Goal: Task Accomplishment & Management: Manage account settings

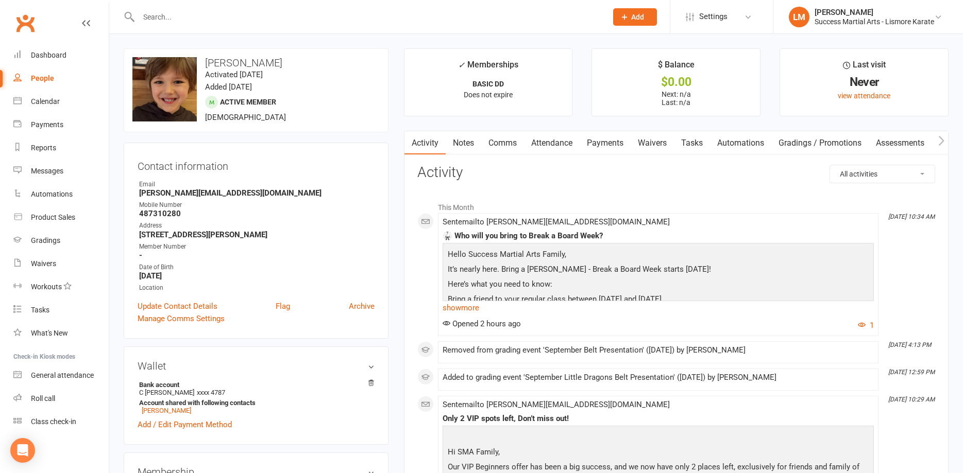
click at [159, 14] on input "text" at bounding box center [367, 17] width 464 height 14
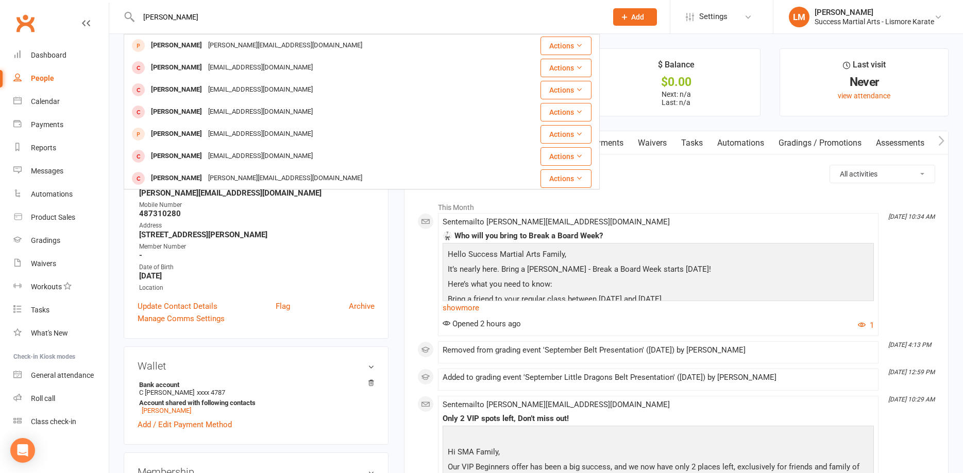
drag, startPoint x: 172, startPoint y: 18, endPoint x: 131, endPoint y: 6, distance: 42.7
click at [135, 10] on input "billy" at bounding box center [367, 17] width 464 height 14
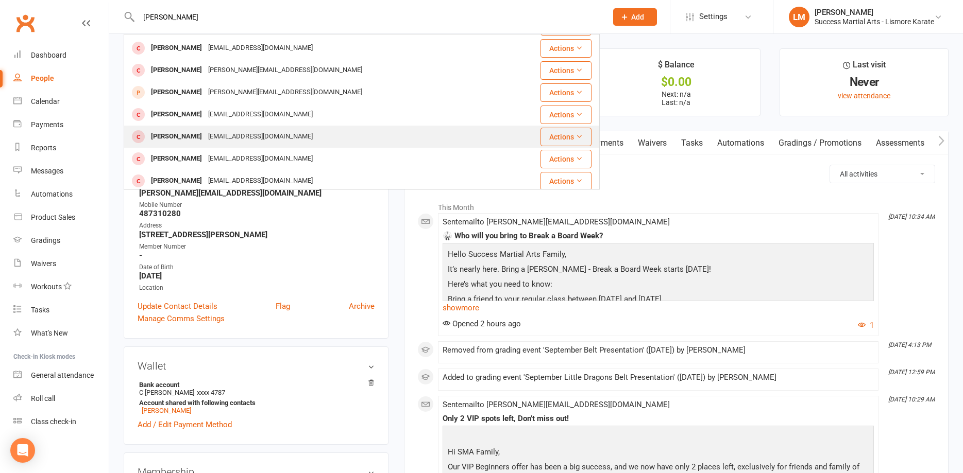
scroll to position [278, 0]
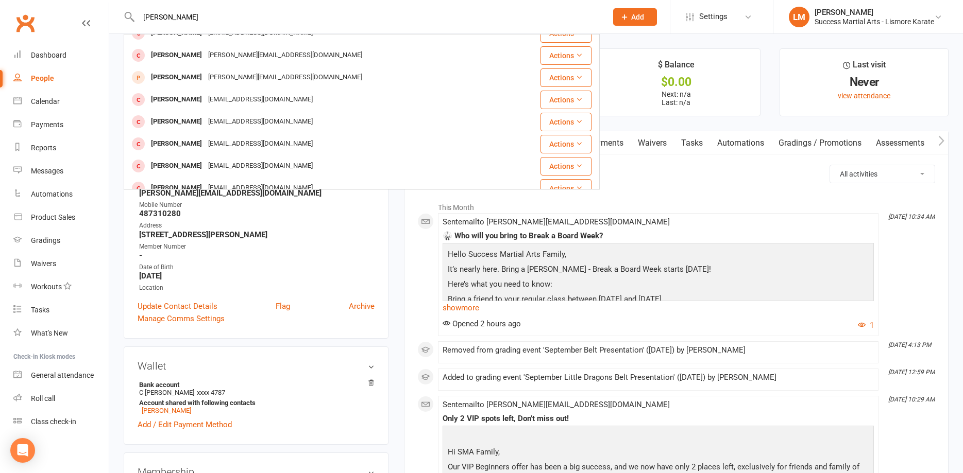
drag, startPoint x: 178, startPoint y: 19, endPoint x: 120, endPoint y: 20, distance: 58.7
click at [135, 20] on input "william" at bounding box center [367, 17] width 464 height 14
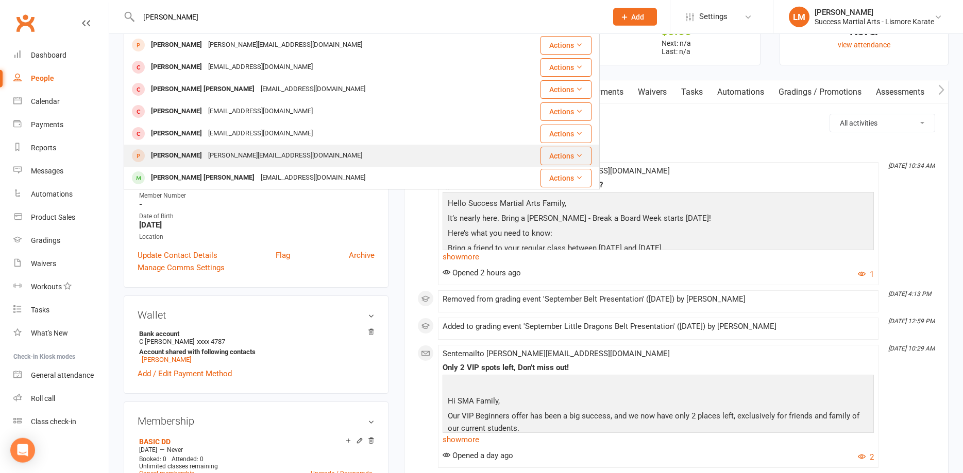
scroll to position [105, 0]
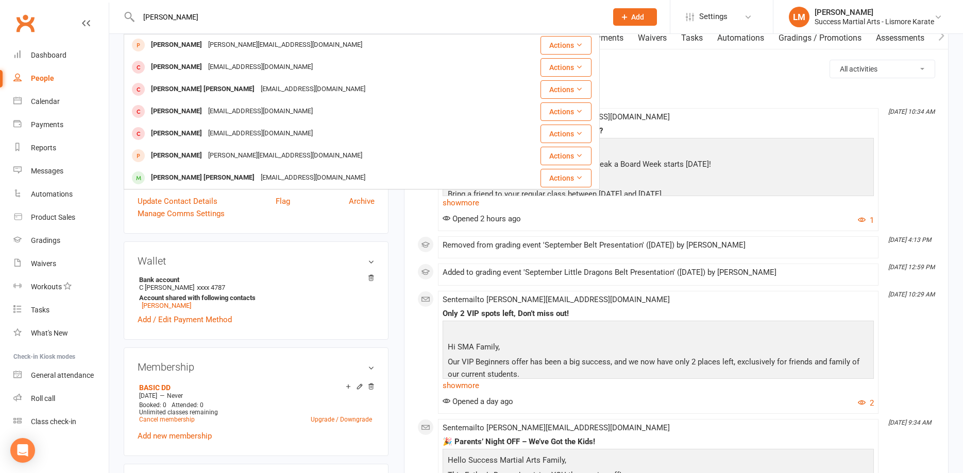
drag, startPoint x: 185, startPoint y: 18, endPoint x: 113, endPoint y: 16, distance: 72.1
click at [135, 16] on input "cooper" at bounding box center [367, 17] width 464 height 14
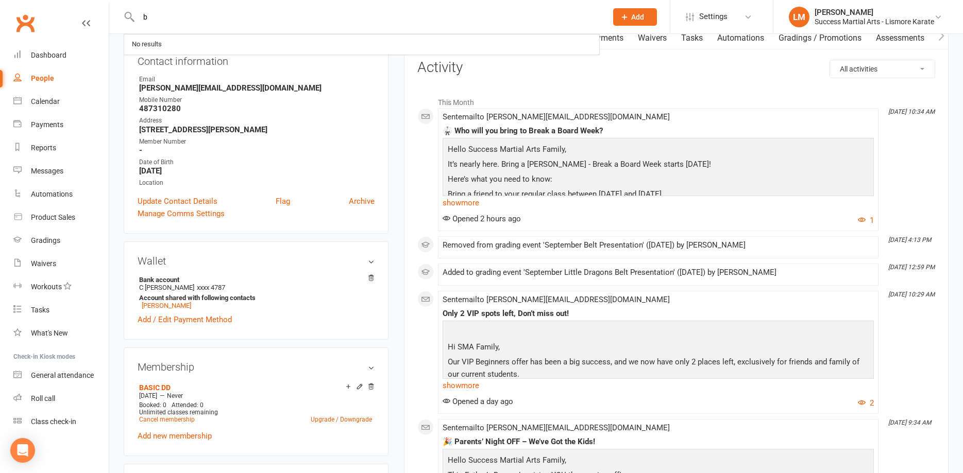
scroll to position [0, 0]
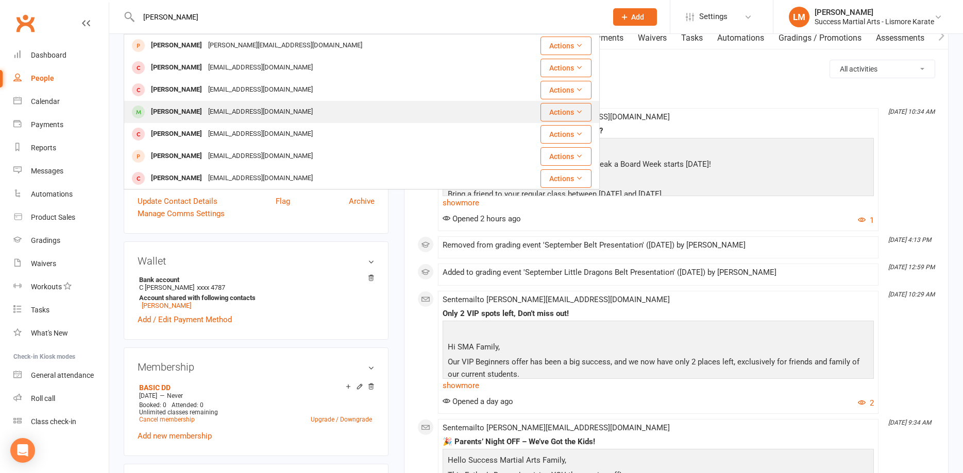
type input "billy t"
click at [195, 117] on div "[PERSON_NAME]" at bounding box center [176, 112] width 57 height 15
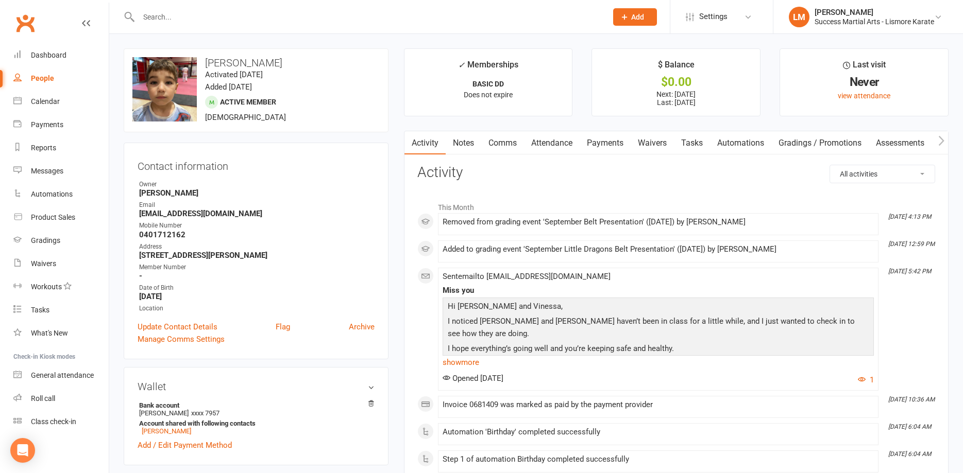
click at [606, 144] on link "Payments" at bounding box center [604, 143] width 51 height 24
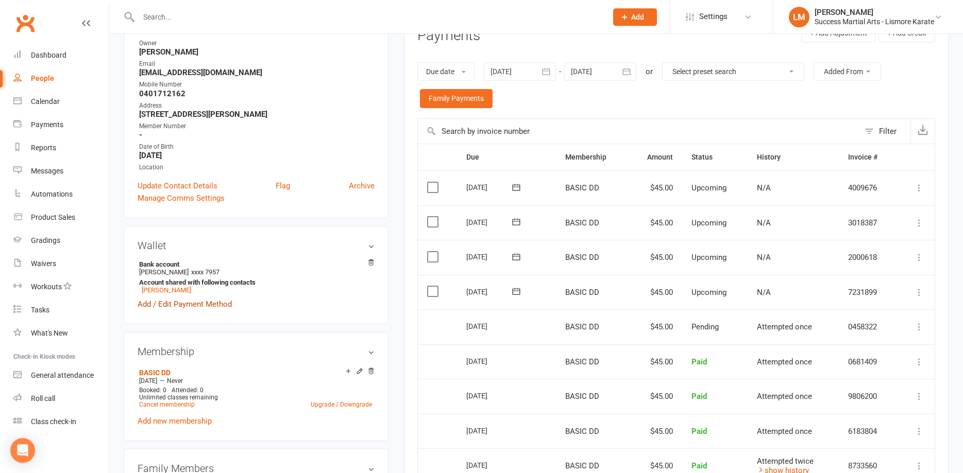
scroll to position [158, 0]
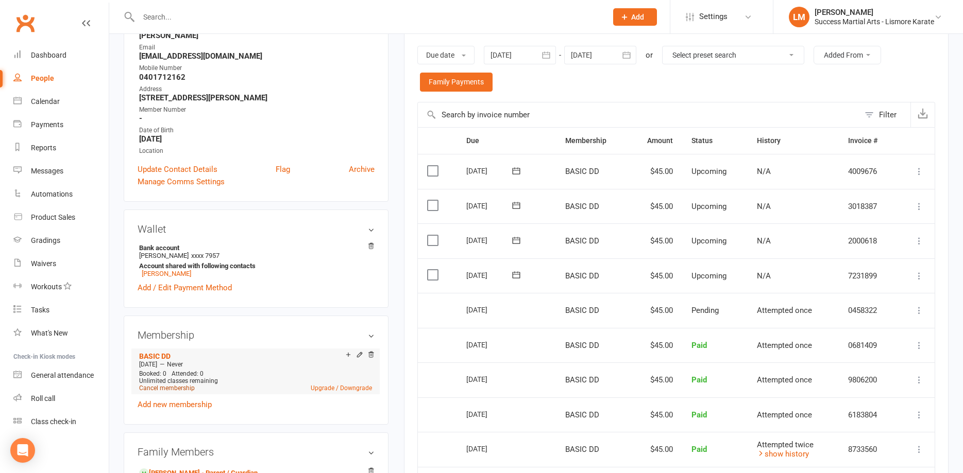
click at [169, 387] on link "Cancel membership" at bounding box center [167, 388] width 56 height 7
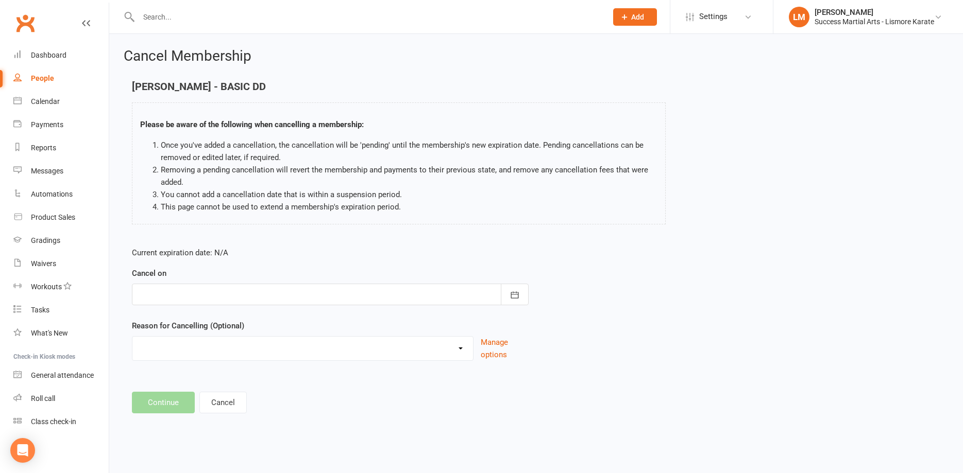
click at [166, 295] on div at bounding box center [330, 295] width 397 height 22
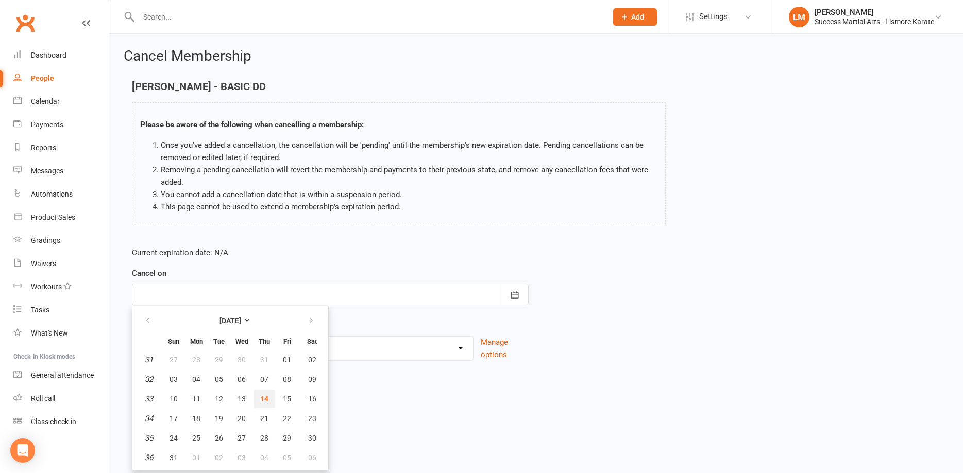
click at [265, 401] on span "14" at bounding box center [264, 399] width 8 height 8
type input "[DATE]"
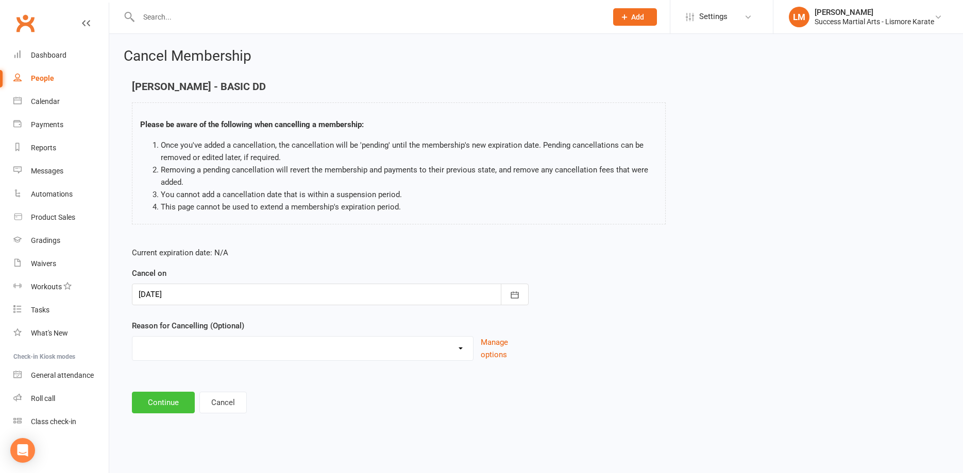
click at [159, 409] on button "Continue" at bounding box center [163, 403] width 63 height 22
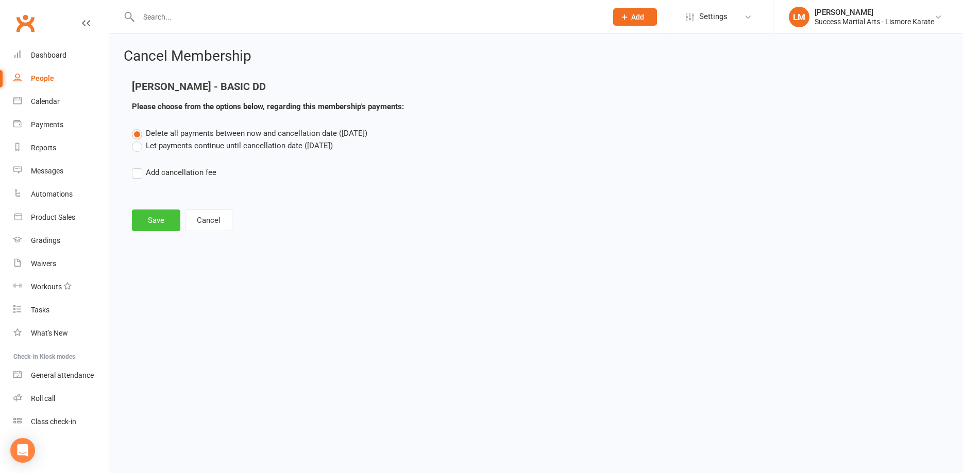
click at [160, 220] on button "Save" at bounding box center [156, 221] width 48 height 22
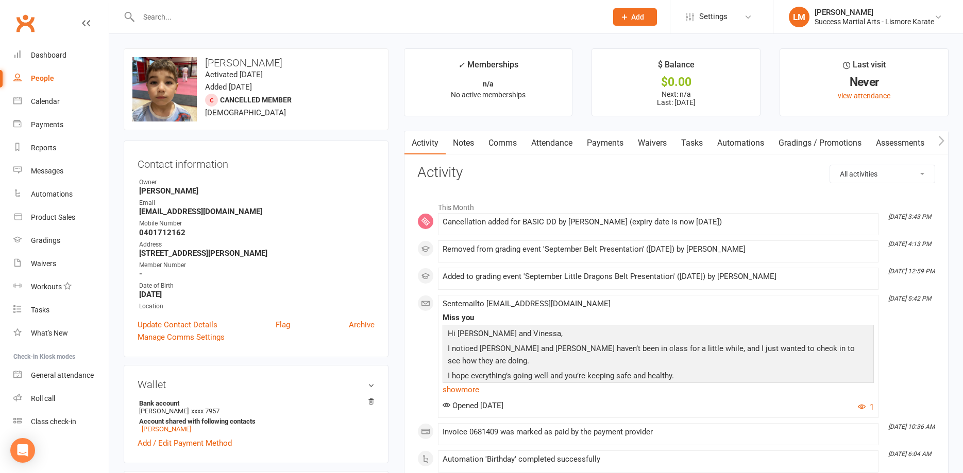
click at [176, 21] on input "text" at bounding box center [367, 17] width 464 height 14
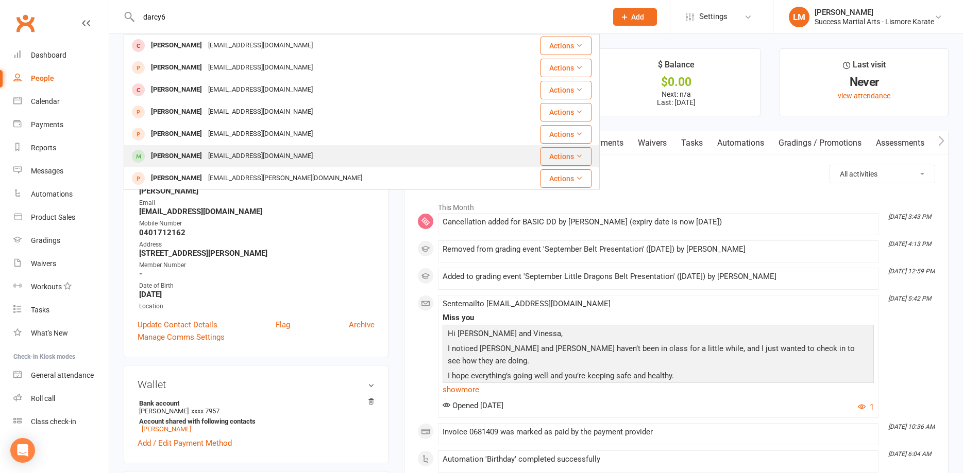
type input "darcy6"
click at [194, 161] on div "[PERSON_NAME]" at bounding box center [176, 156] width 57 height 15
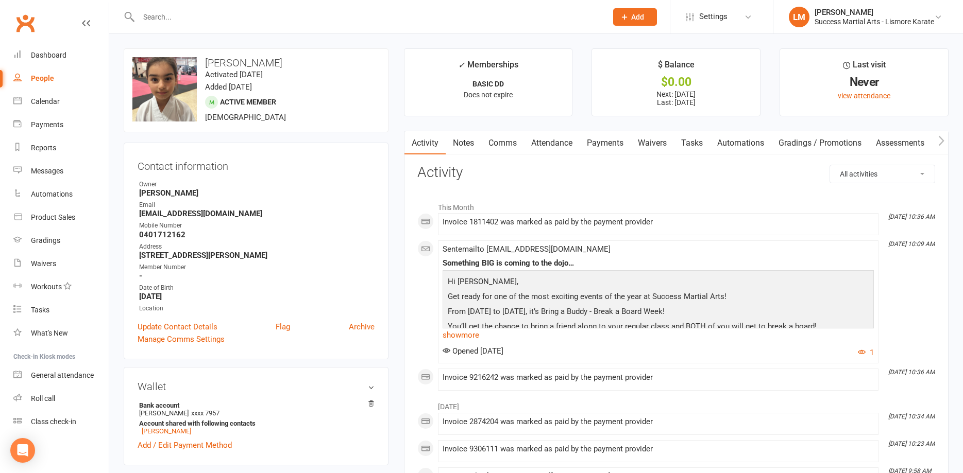
click at [609, 144] on link "Payments" at bounding box center [604, 143] width 51 height 24
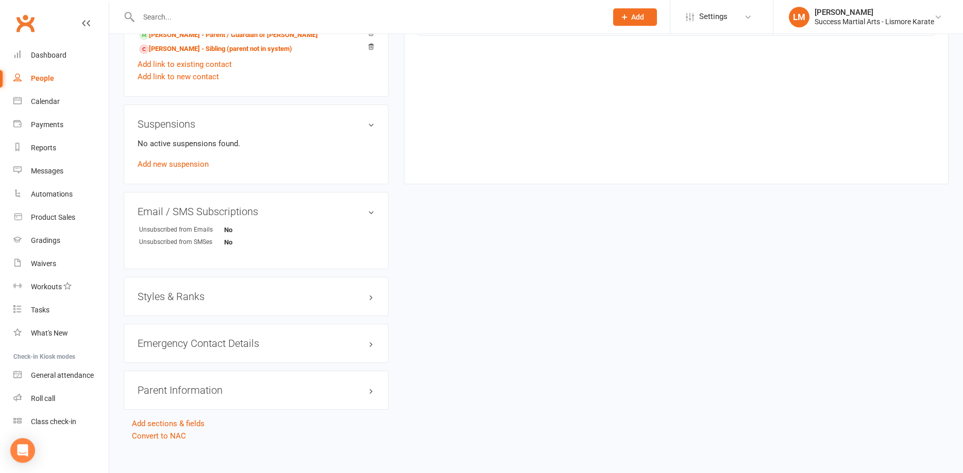
scroll to position [630, 0]
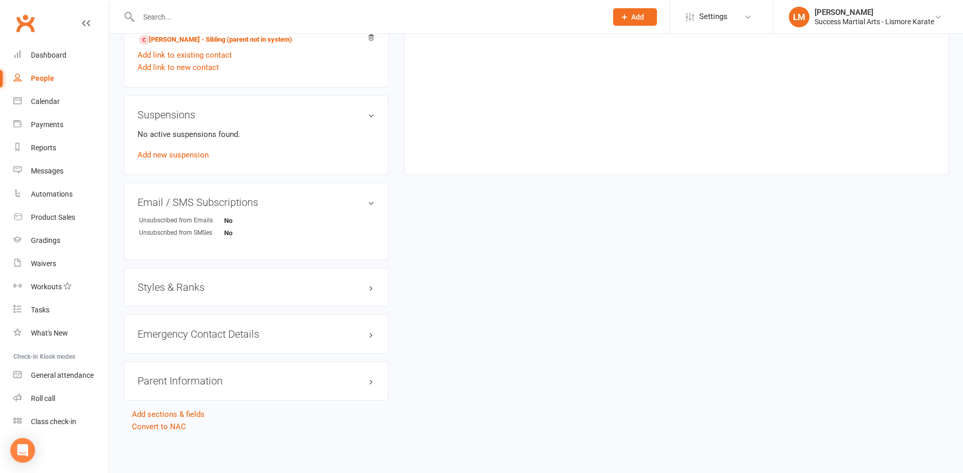
click at [178, 282] on h3 "Styles & Ranks" at bounding box center [256, 287] width 237 height 11
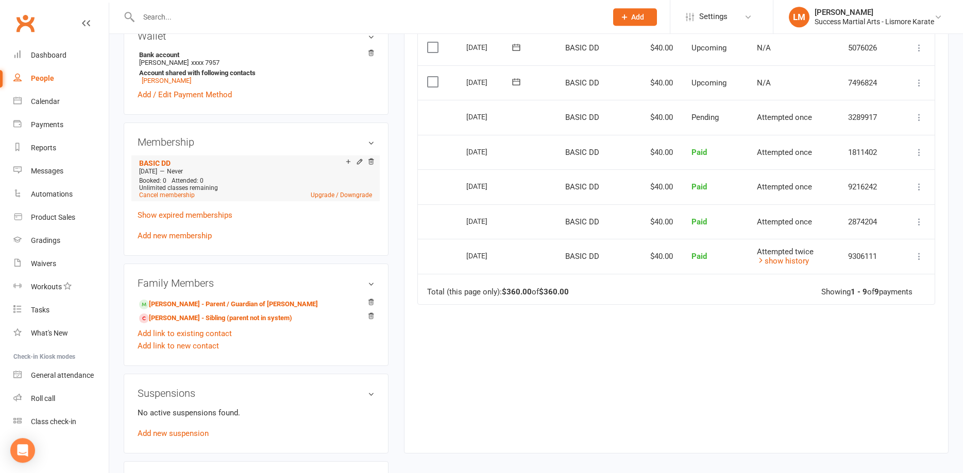
scroll to position [315, 0]
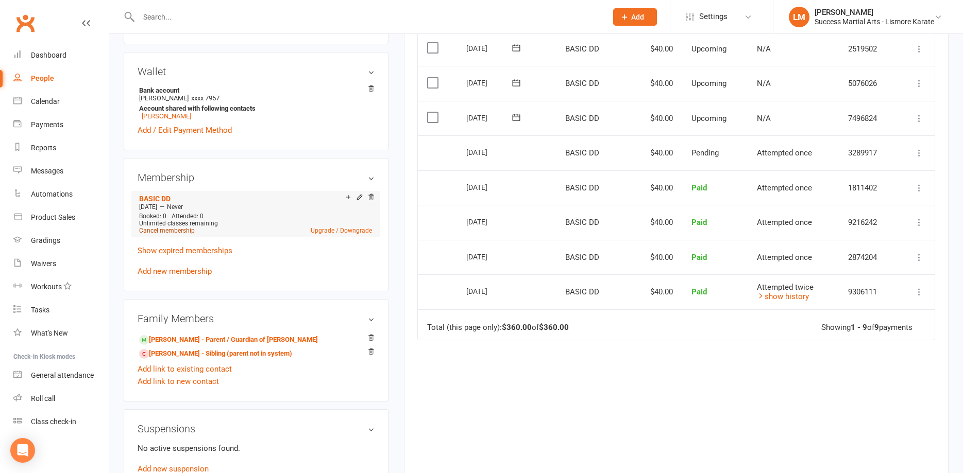
click at [169, 231] on link "Cancel membership" at bounding box center [167, 230] width 56 height 7
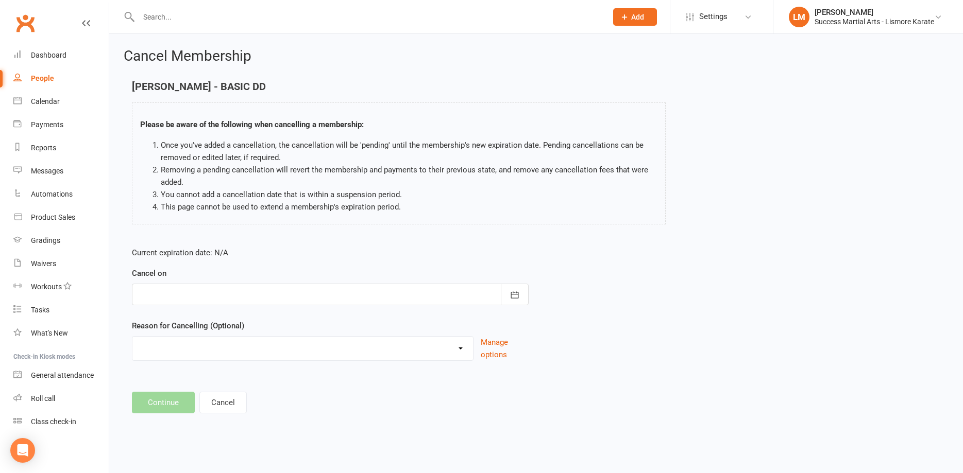
click at [173, 296] on div at bounding box center [330, 295] width 397 height 22
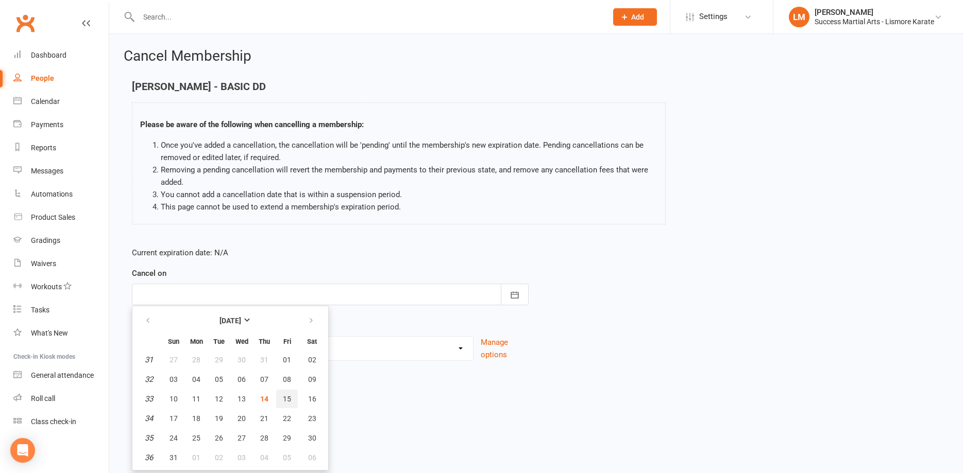
click at [286, 398] on span "15" at bounding box center [287, 399] width 8 height 8
type input "15 Aug 2025"
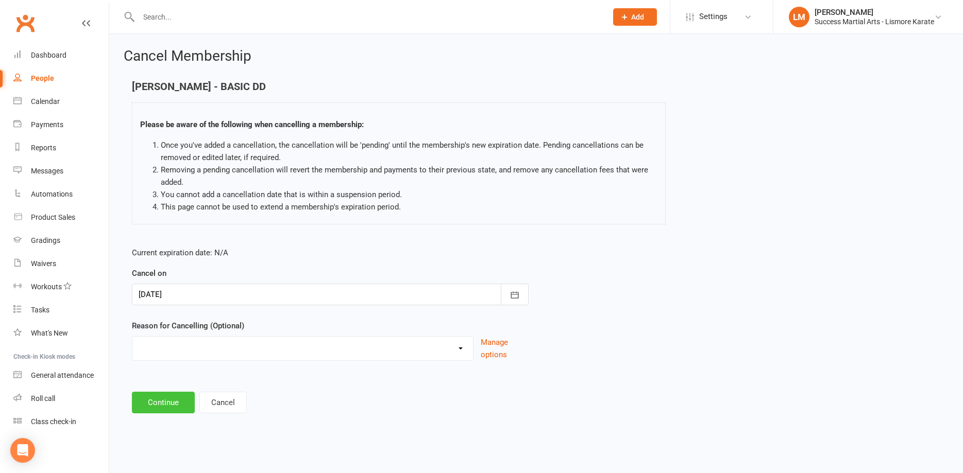
click at [164, 404] on button "Continue" at bounding box center [163, 403] width 63 height 22
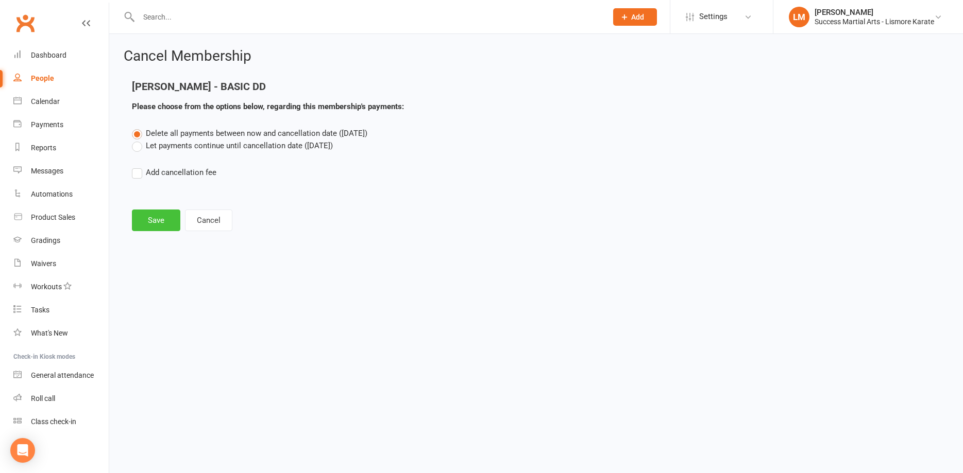
click at [149, 211] on button "Save" at bounding box center [156, 221] width 48 height 22
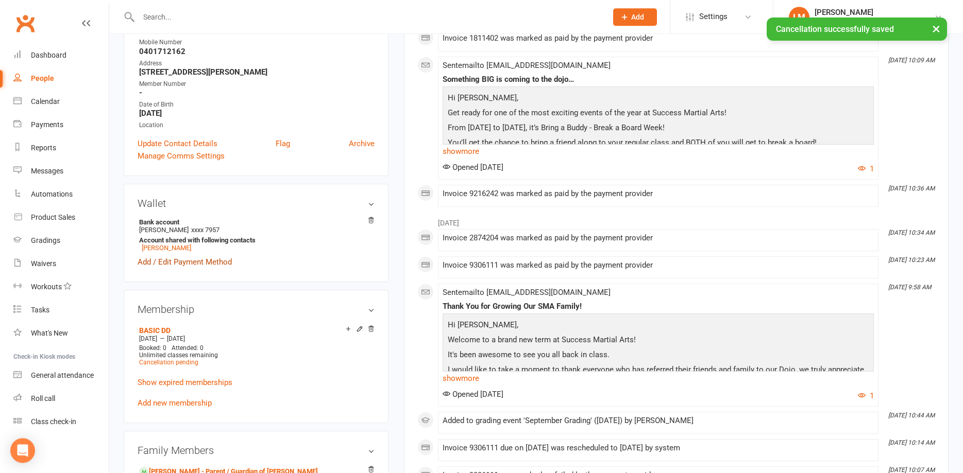
scroll to position [263, 0]
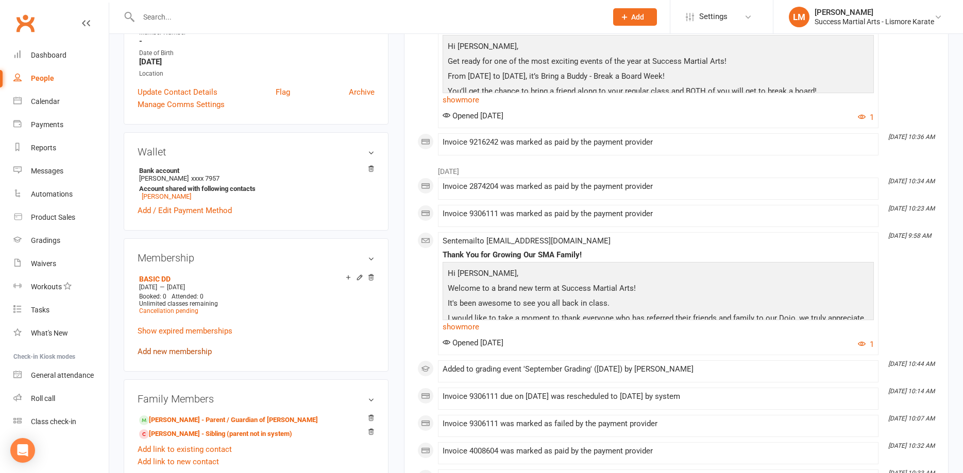
click at [183, 351] on link "Add new membership" at bounding box center [175, 351] width 74 height 9
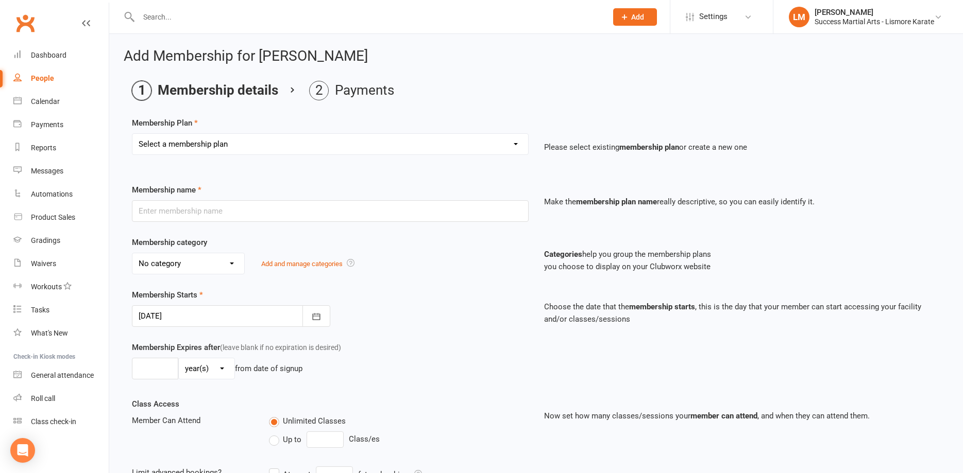
click at [132, 134] on select "Select a membership plan Create new Membership Plan BASIC DD BASIC PIF Free Tri…" at bounding box center [330, 144] width 396 height 21
select select "0"
click option "Create new Membership Plan" at bounding box center [0, 0] width 0 height 0
click at [173, 208] on input "text" at bounding box center [330, 211] width 397 height 22
click at [132, 253] on select "No category Arjuken Karate Leadership Basic General Leadership Little Dragon Ti…" at bounding box center [188, 263] width 112 height 21
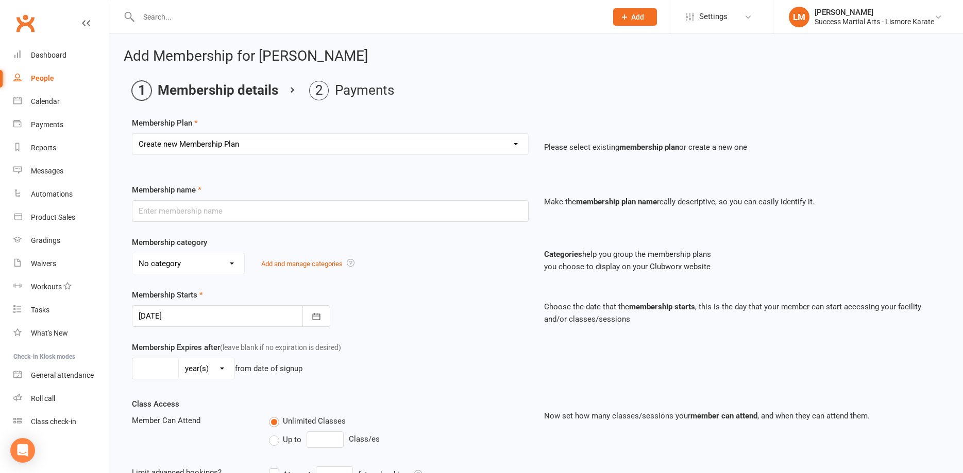
select select "1"
click option "Basic" at bounding box center [0, 0] width 0 height 0
click at [178, 312] on div at bounding box center [231, 316] width 198 height 22
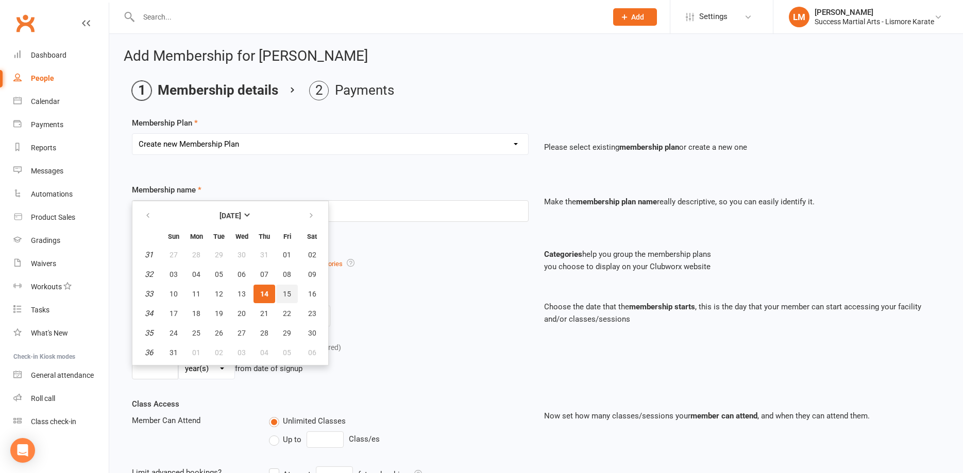
click at [283, 295] on span "15" at bounding box center [287, 294] width 8 height 8
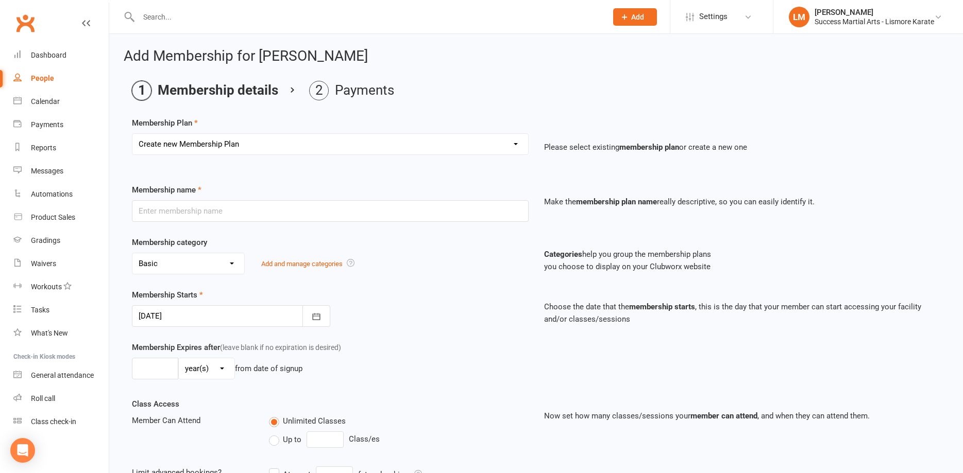
click at [213, 314] on div at bounding box center [231, 316] width 198 height 22
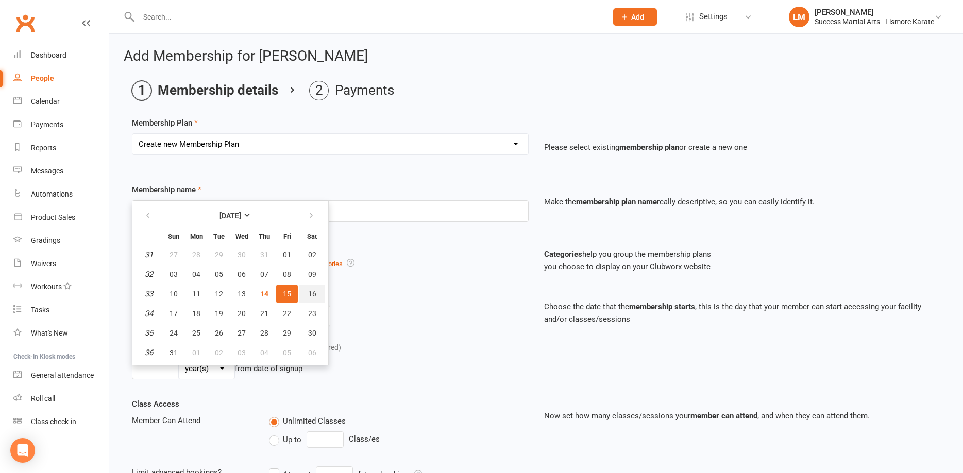
click at [315, 290] on span "16" at bounding box center [312, 294] width 8 height 8
type input "16 Aug 2025"
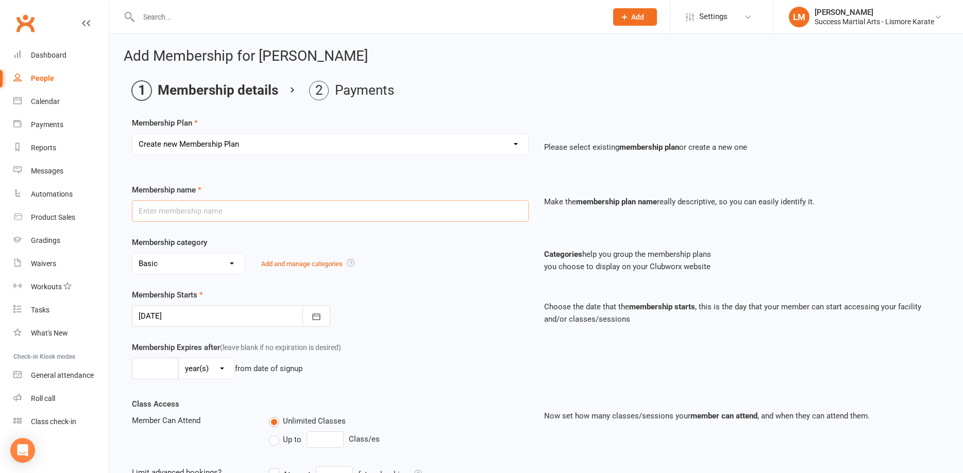
click at [155, 207] on input "text" at bounding box center [330, 211] width 397 height 22
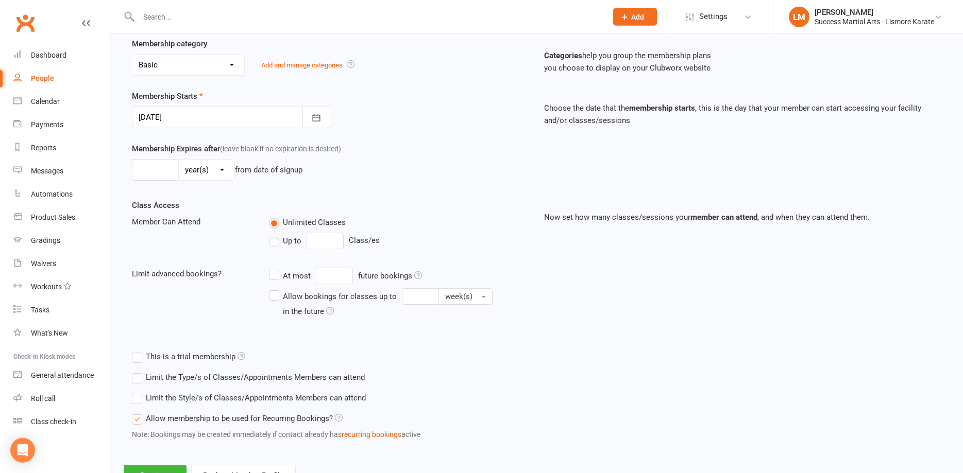
scroll to position [241, 0]
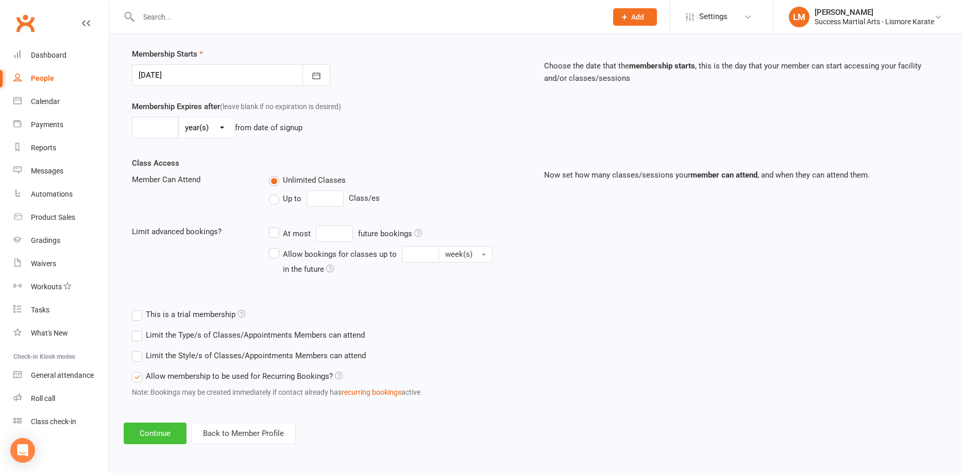
type input "Basic"
click at [155, 431] on button "Continue" at bounding box center [155, 434] width 63 height 22
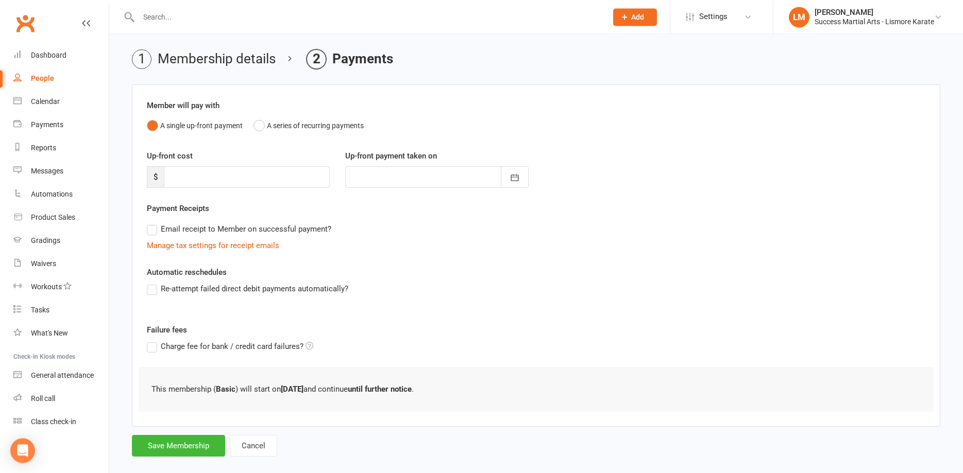
scroll to position [46, 0]
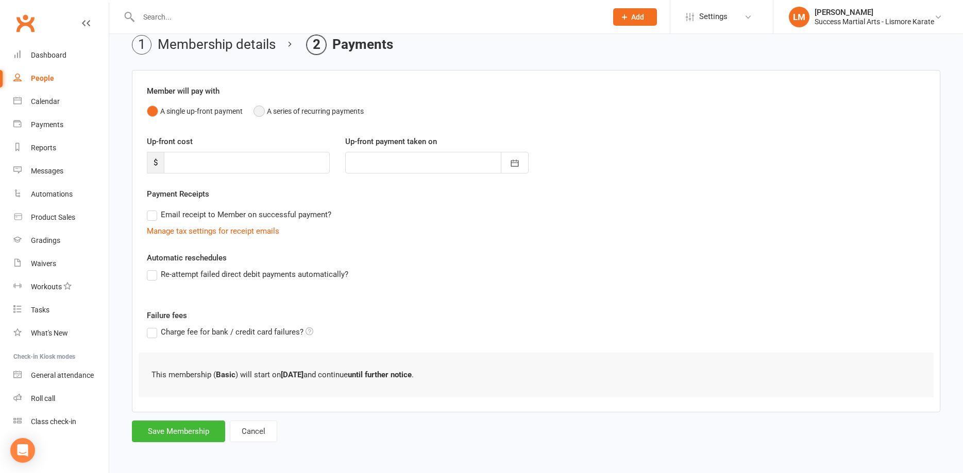
click at [259, 111] on button "A series of recurring payments" at bounding box center [308, 111] width 110 height 20
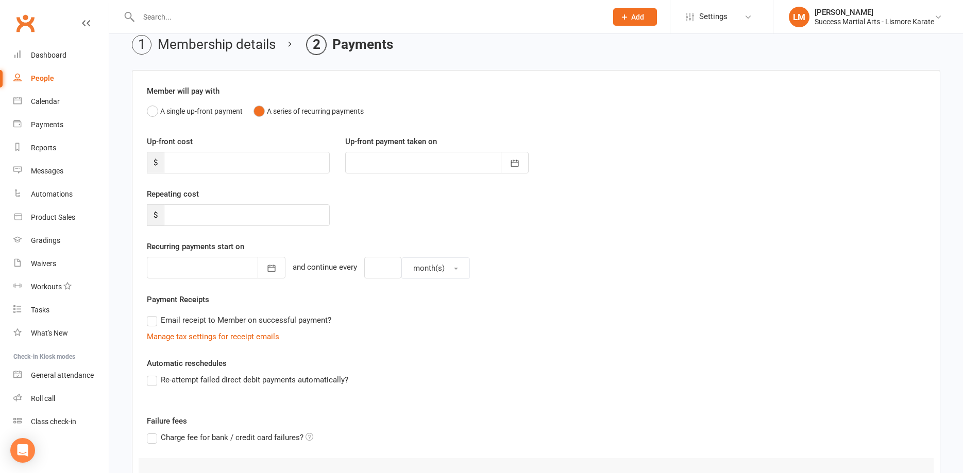
click at [196, 268] on div at bounding box center [216, 268] width 139 height 22
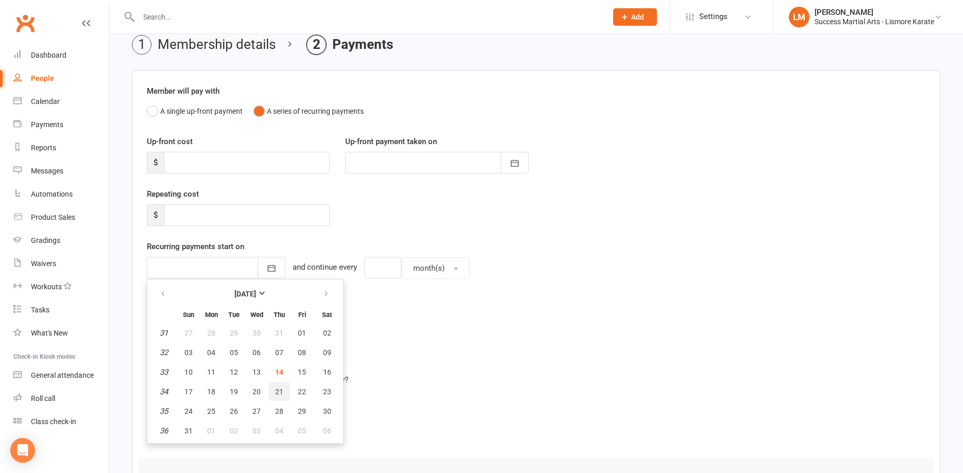
click at [281, 389] on span "21" at bounding box center [279, 392] width 8 height 8
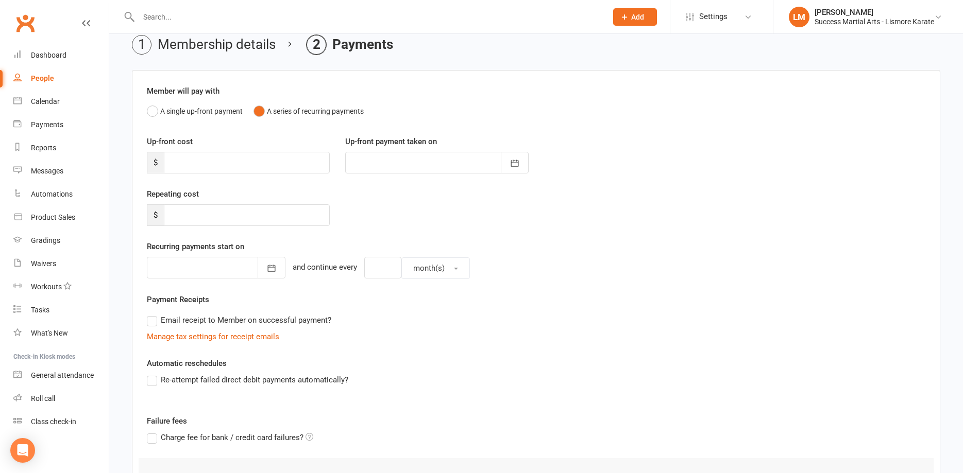
type input "[DATE]"
click at [373, 271] on input "number" at bounding box center [382, 268] width 37 height 22
click at [192, 219] on input "number" at bounding box center [247, 215] width 166 height 22
type input "45"
click at [374, 266] on input "number" at bounding box center [382, 268] width 37 height 22
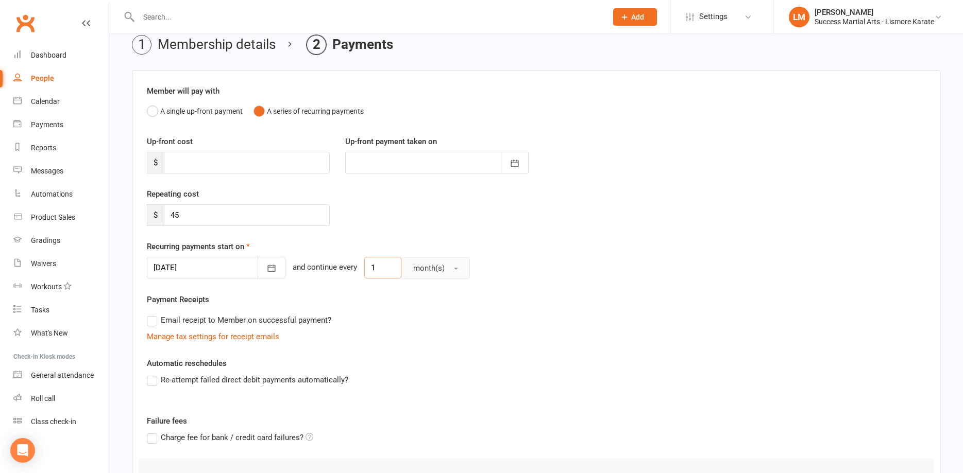
type input "1"
click at [447, 267] on button "month(s)" at bounding box center [435, 269] width 69 height 22
click at [412, 315] on span "week(s)" at bounding box center [423, 313] width 27 height 9
click at [504, 335] on div "Manage tax settings for receipt emails" at bounding box center [536, 337] width 778 height 12
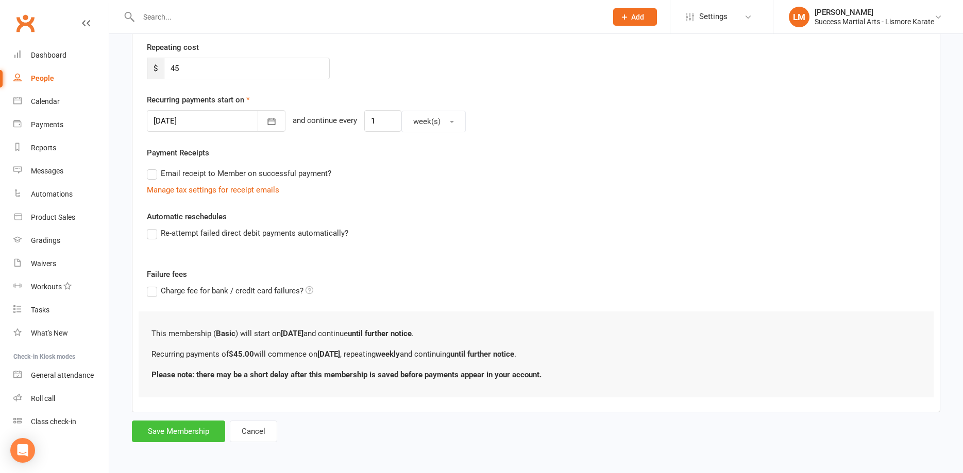
click at [173, 427] on button "Save Membership" at bounding box center [178, 432] width 93 height 22
type input "0"
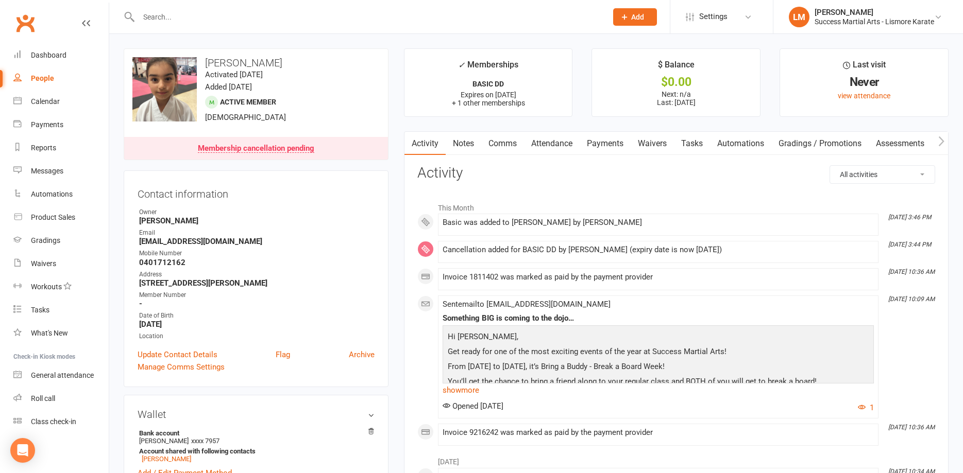
click at [606, 146] on link "Payments" at bounding box center [604, 144] width 51 height 24
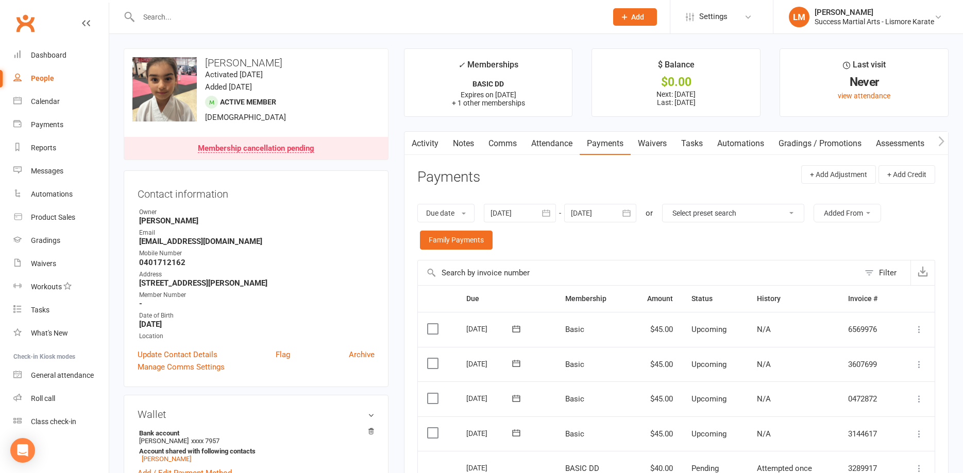
click at [185, 15] on input "text" at bounding box center [367, 17] width 464 height 14
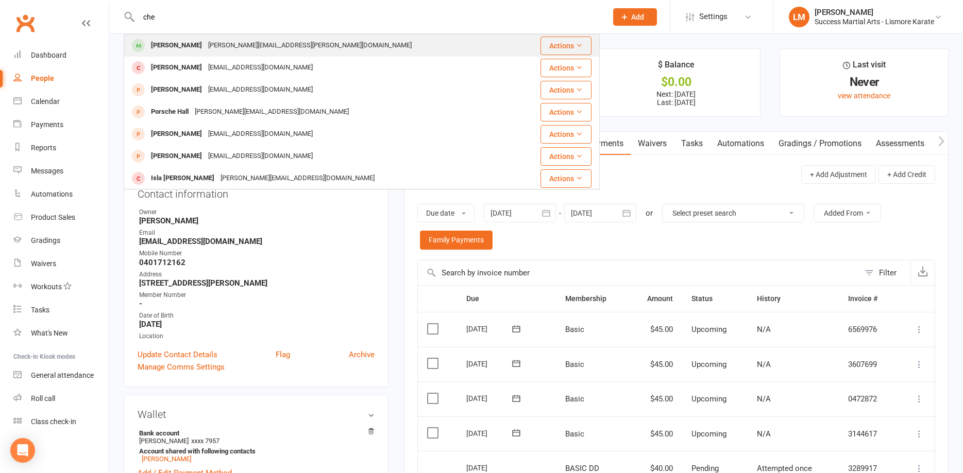
type input "che"
click at [176, 42] on div "[PERSON_NAME]" at bounding box center [176, 45] width 57 height 15
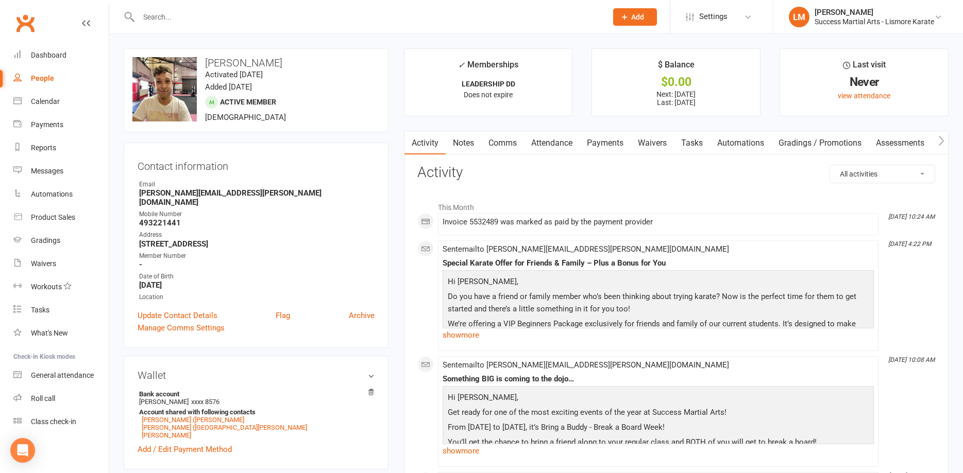
click at [605, 144] on link "Payments" at bounding box center [604, 143] width 51 height 24
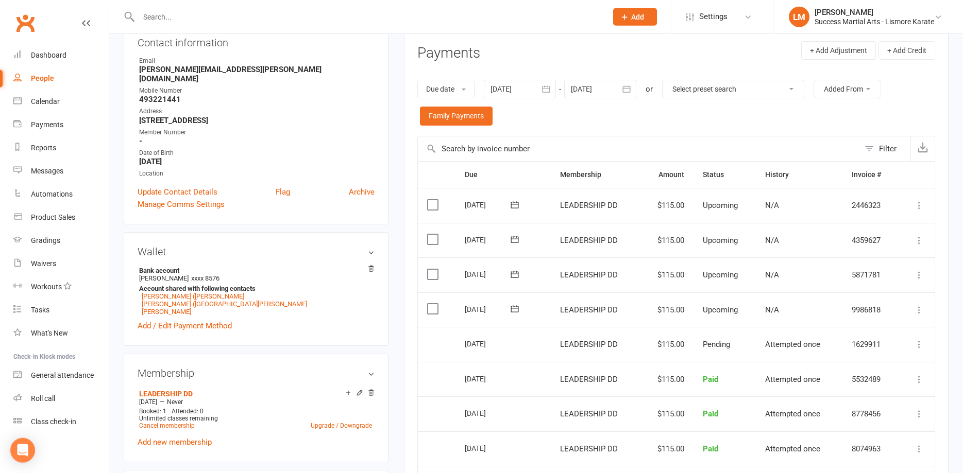
scroll to position [210, 0]
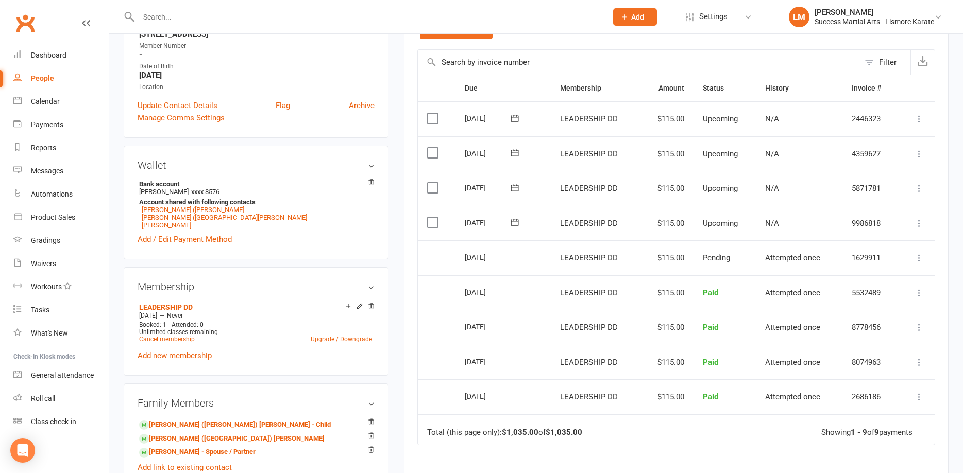
click at [918, 224] on icon at bounding box center [919, 223] width 10 height 10
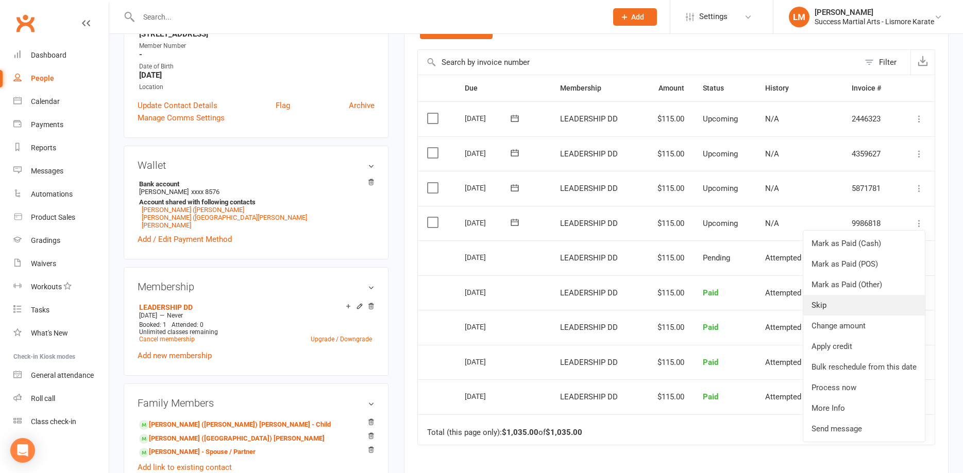
click at [819, 301] on link "Skip" at bounding box center [864, 305] width 122 height 21
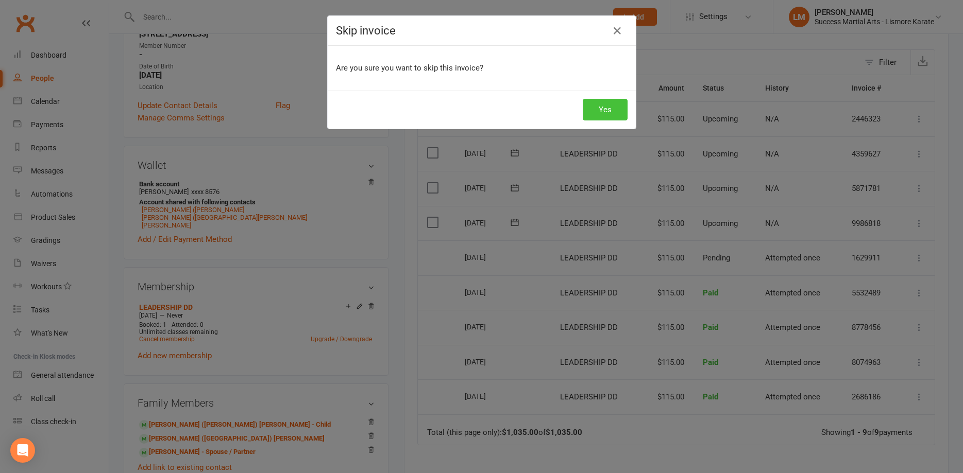
click at [595, 103] on button "Yes" at bounding box center [605, 110] width 45 height 22
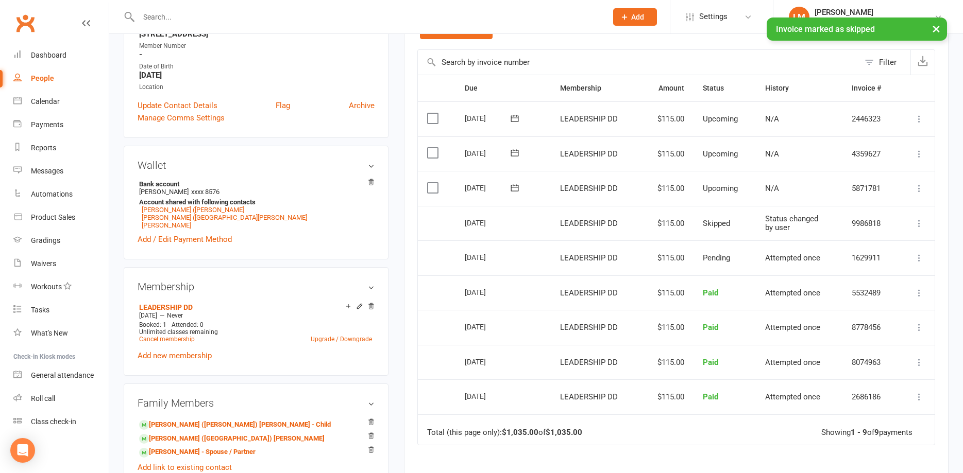
click at [922, 185] on icon at bounding box center [919, 188] width 10 height 10
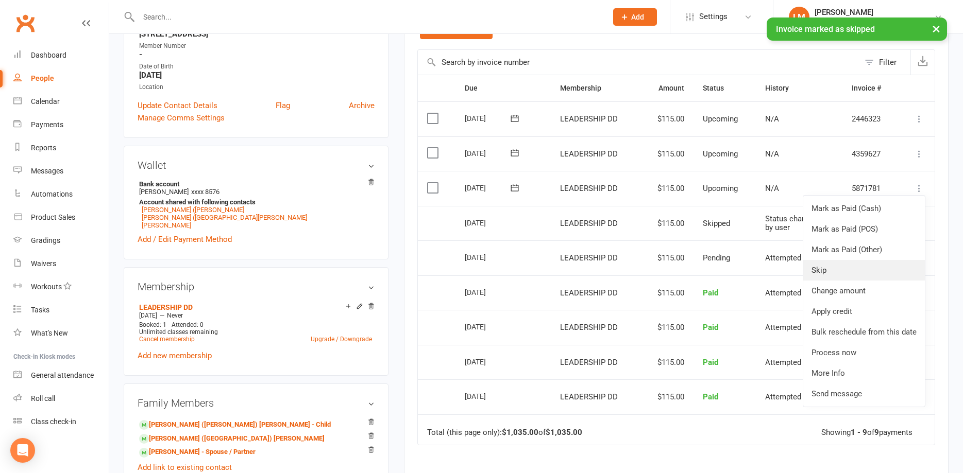
click at [830, 274] on link "Skip" at bounding box center [864, 270] width 122 height 21
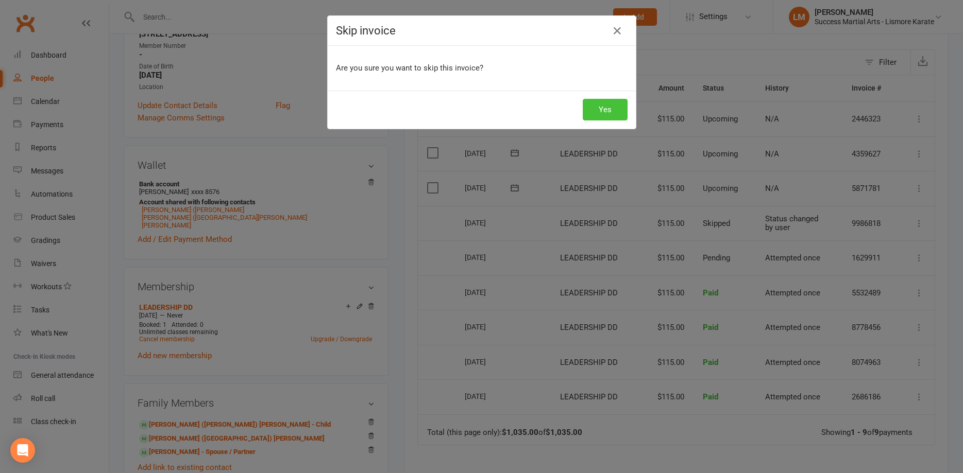
click at [605, 109] on button "Yes" at bounding box center [605, 110] width 45 height 22
